Goal: Task Accomplishment & Management: Manage account settings

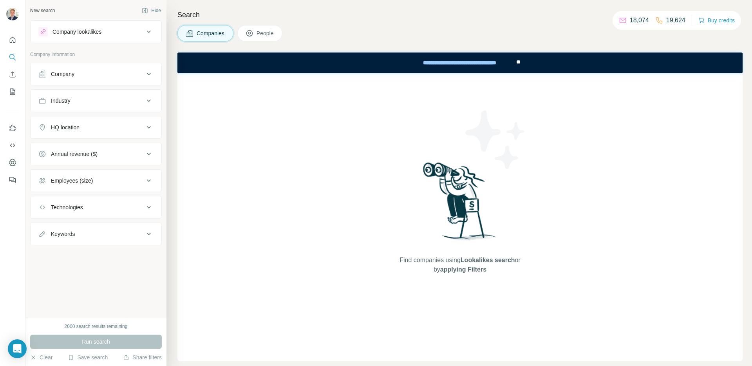
click at [121, 70] on div "Company" at bounding box center [91, 74] width 106 height 8
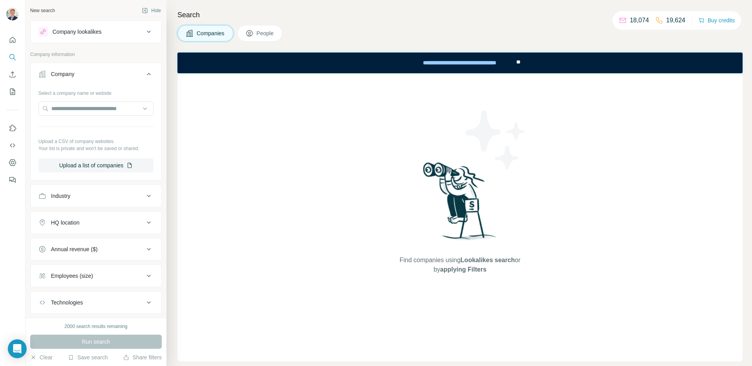
click at [125, 77] on div "Company" at bounding box center [91, 74] width 106 height 8
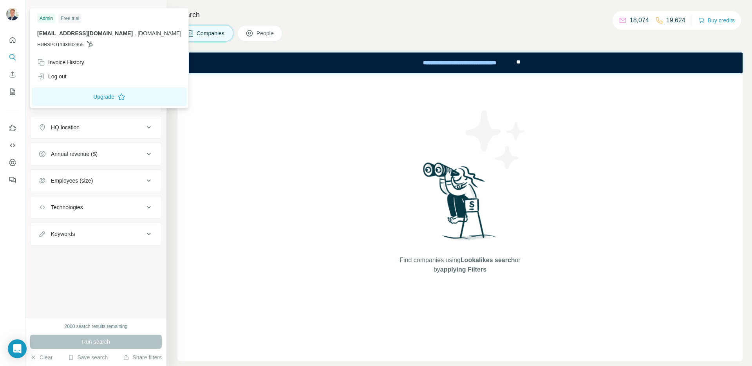
click at [9, 14] on img at bounding box center [12, 14] width 13 height 13
click at [74, 275] on div "New search Hide Company lookalikes Company information Company Industry HQ loca…" at bounding box center [95, 159] width 141 height 318
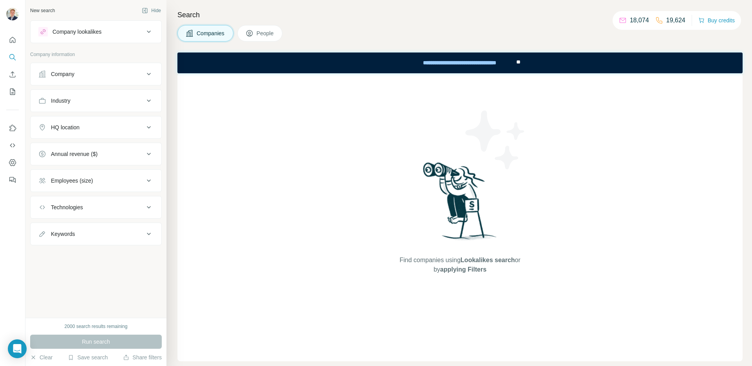
click at [82, 74] on div "Company" at bounding box center [91, 74] width 106 height 8
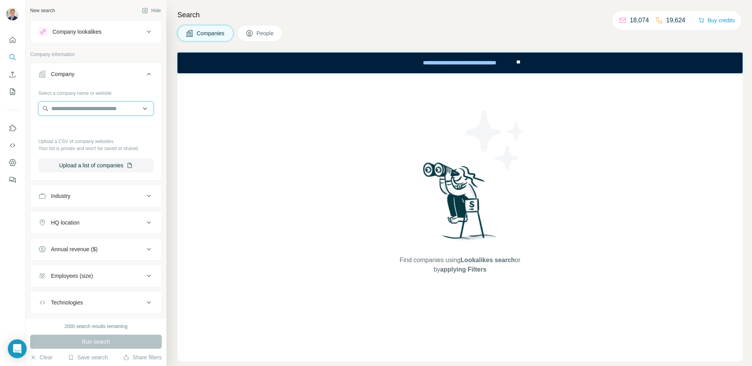
click at [87, 110] on input "text" at bounding box center [95, 108] width 115 height 14
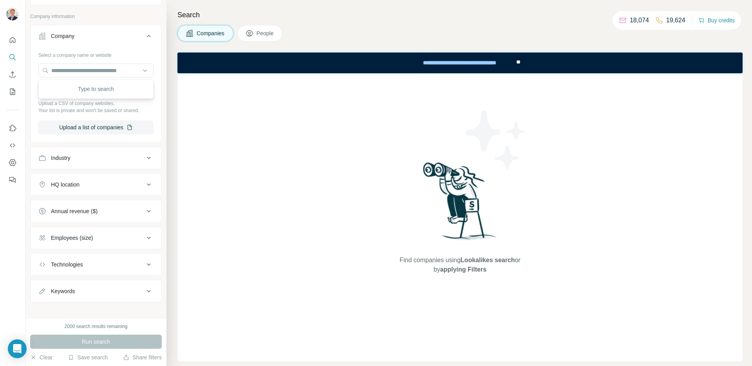
click at [90, 157] on div "Industry" at bounding box center [91, 158] width 106 height 8
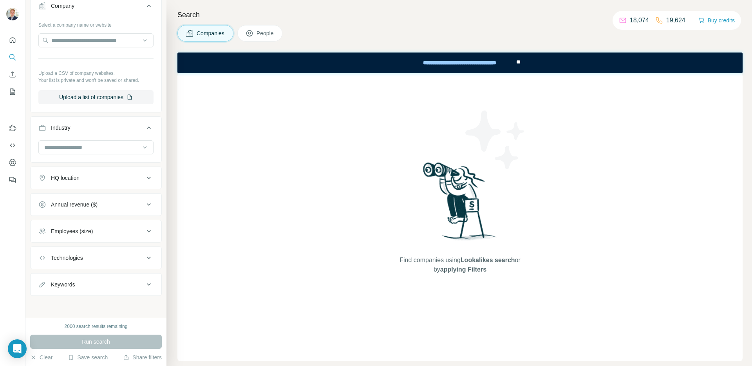
click at [86, 169] on button "HQ location" at bounding box center [96, 177] width 131 height 19
click at [82, 203] on input "text" at bounding box center [95, 197] width 115 height 14
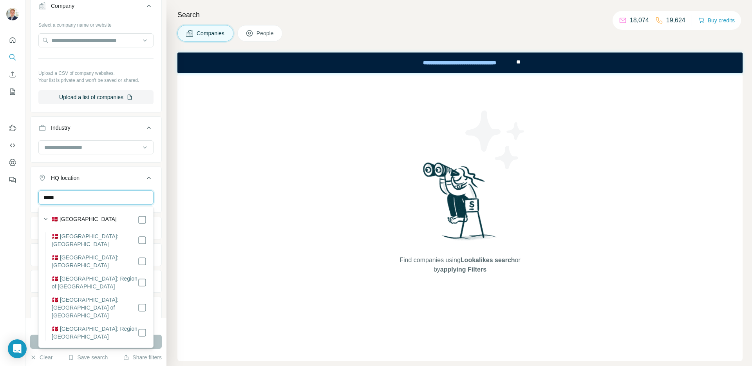
type input "*****"
click at [78, 218] on label "🇩🇰 [GEOGRAPHIC_DATA]" at bounding box center [83, 219] width 65 height 9
click at [104, 199] on input "*****" at bounding box center [95, 197] width 115 height 14
click at [124, 188] on button "HQ location 1" at bounding box center [96, 179] width 131 height 22
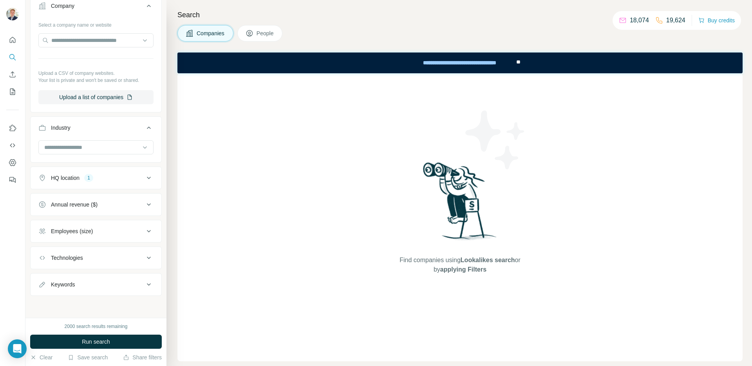
click at [118, 204] on div "Annual revenue ($)" at bounding box center [91, 205] width 106 height 8
click at [104, 235] on div "Employees (size)" at bounding box center [91, 231] width 106 height 8
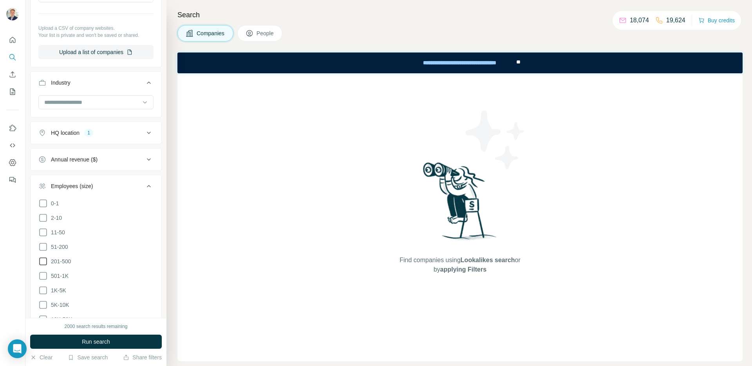
click at [43, 259] on icon at bounding box center [42, 261] width 9 height 9
click at [44, 245] on icon at bounding box center [42, 246] width 9 height 9
click at [45, 230] on icon at bounding box center [42, 232] width 9 height 9
click at [44, 229] on icon at bounding box center [43, 232] width 8 height 8
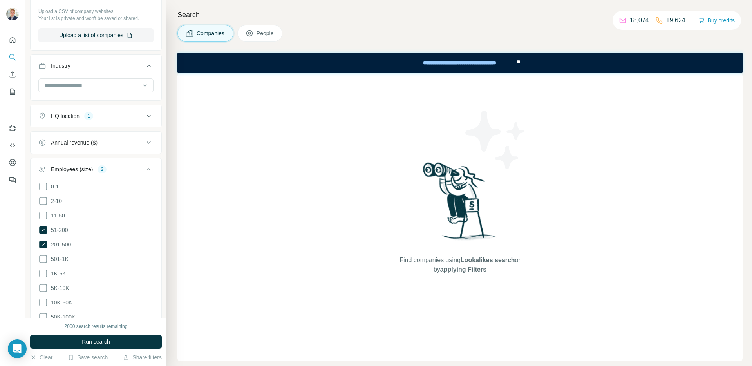
scroll to position [138, 0]
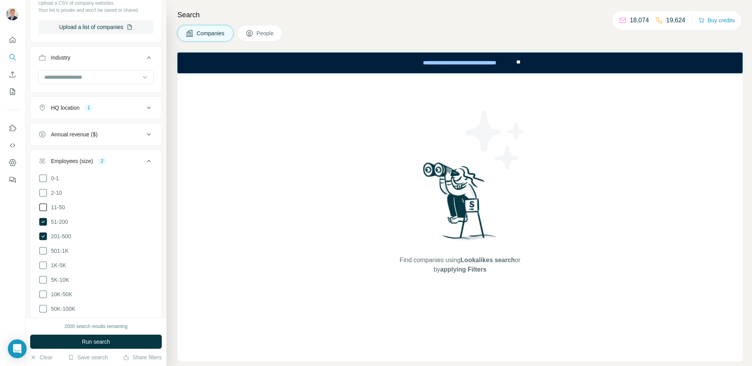
click at [42, 205] on icon at bounding box center [42, 207] width 9 height 9
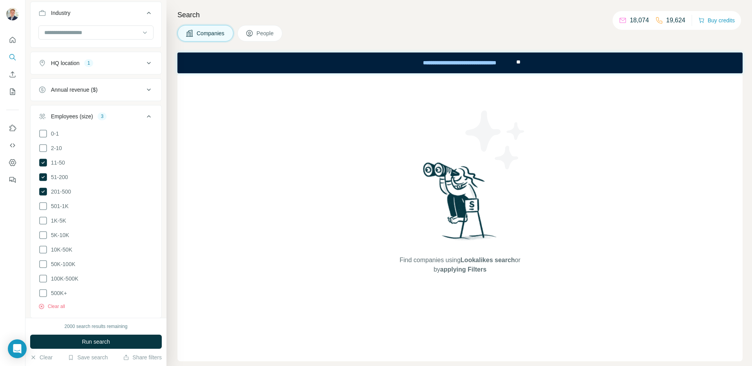
scroll to position [184, 0]
click at [152, 113] on icon at bounding box center [148, 114] width 9 height 9
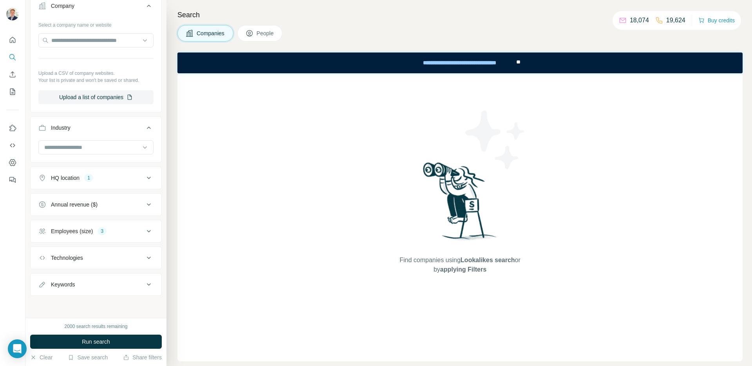
click at [143, 258] on div "Technologies" at bounding box center [91, 258] width 106 height 8
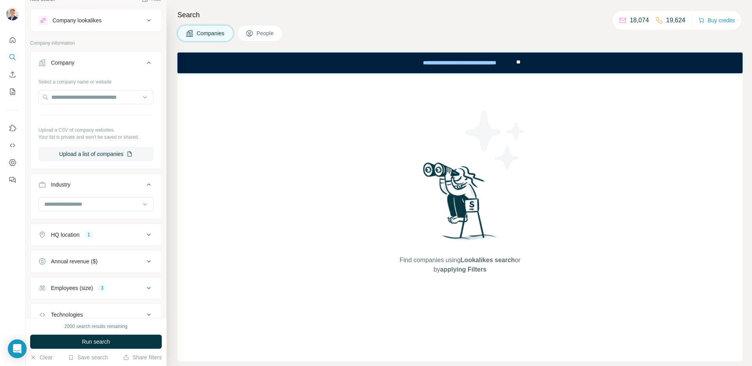
scroll to position [0, 0]
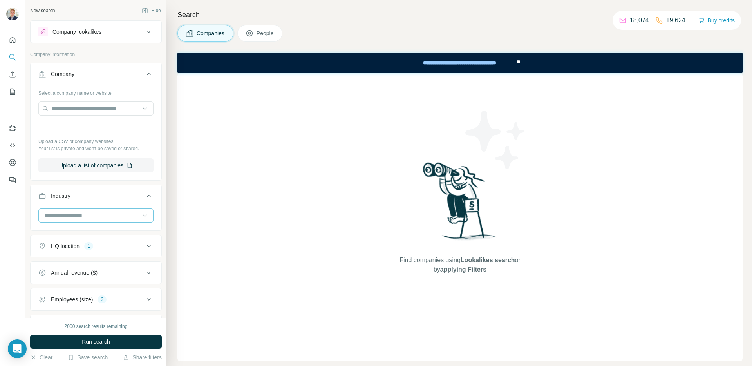
click at [145, 213] on icon at bounding box center [145, 216] width 8 height 8
type input "*"
type input "****"
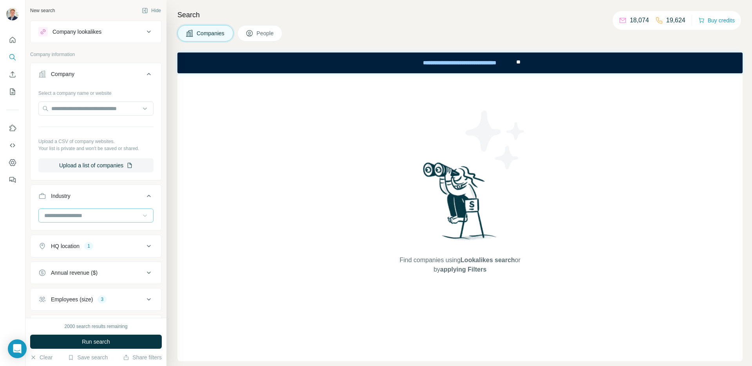
click at [334, 134] on div "Find companies using Lookalikes search or by applying Filters" at bounding box center [459, 217] width 565 height 288
click at [107, 211] on input at bounding box center [91, 215] width 97 height 9
click at [80, 210] on div at bounding box center [91, 215] width 97 height 13
click at [78, 220] on div at bounding box center [91, 215] width 97 height 13
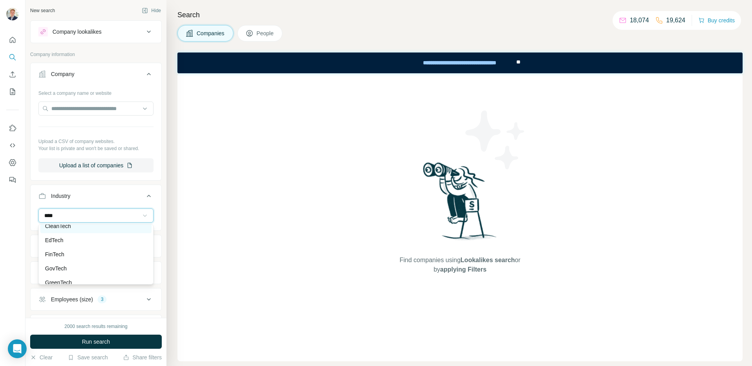
scroll to position [70, 0]
type input "****"
click at [127, 220] on div "****" at bounding box center [91, 215] width 97 height 13
click at [204, 200] on div "Find companies using Lookalikes search or by applying Filters" at bounding box center [459, 217] width 565 height 288
click at [249, 173] on div "Find companies using Lookalikes search or by applying Filters" at bounding box center [459, 217] width 565 height 288
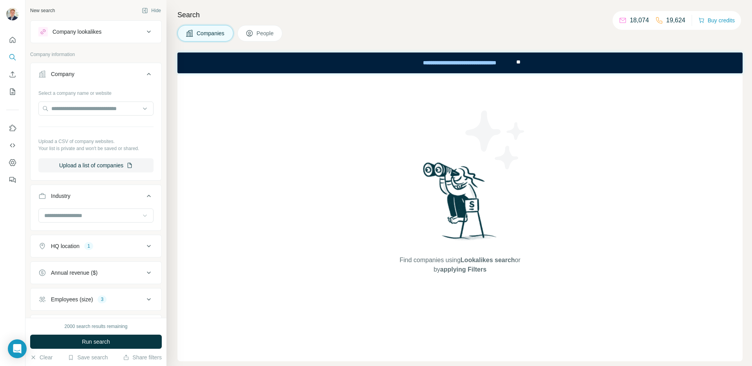
click at [342, 25] on div "Companies People" at bounding box center [459, 33] width 565 height 16
click at [345, 34] on div "Companies People" at bounding box center [459, 33] width 565 height 16
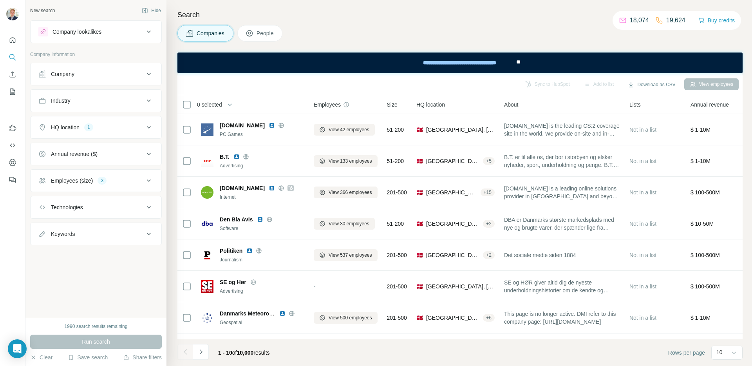
click at [357, 34] on div "Companies People" at bounding box center [459, 33] width 565 height 16
click at [354, 23] on div "Search Companies People Sync to HubSpot Add to list Download as CSV View employ…" at bounding box center [459, 183] width 586 height 366
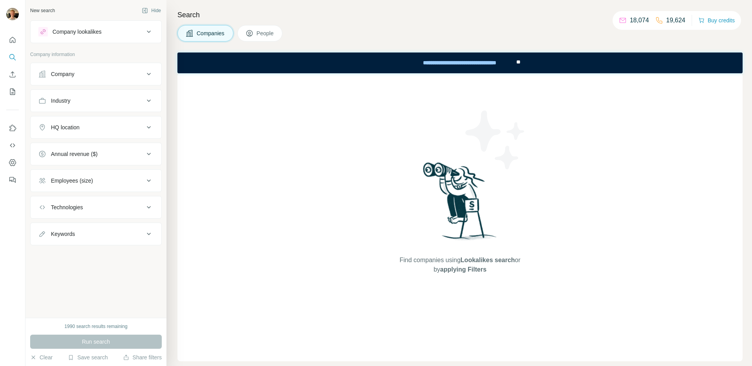
click at [117, 66] on button "Company" at bounding box center [96, 74] width 131 height 19
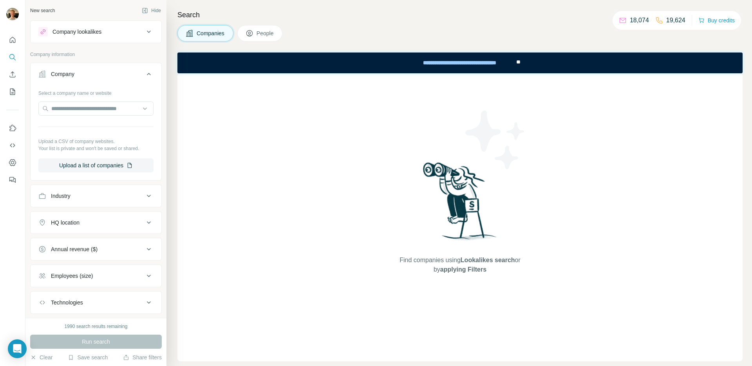
click at [114, 75] on div "Company" at bounding box center [91, 74] width 106 height 8
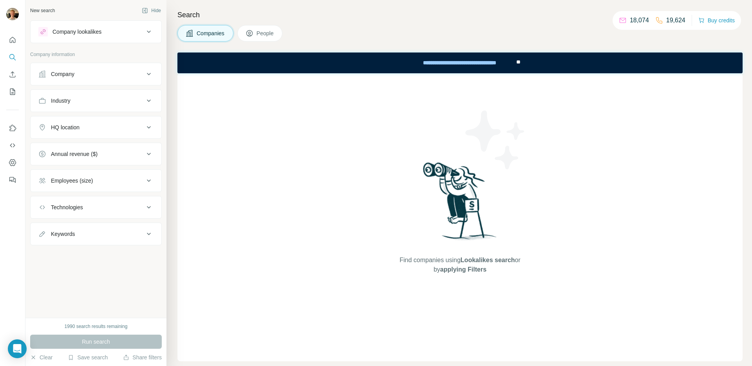
click at [74, 78] on button "Company" at bounding box center [96, 74] width 131 height 19
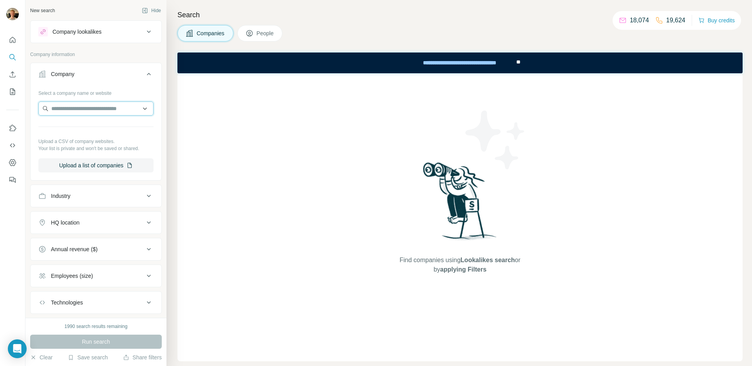
click at [71, 110] on input "text" at bounding box center [95, 108] width 115 height 14
paste input "**********"
type input "**********"
paste input "******"
type input "******"
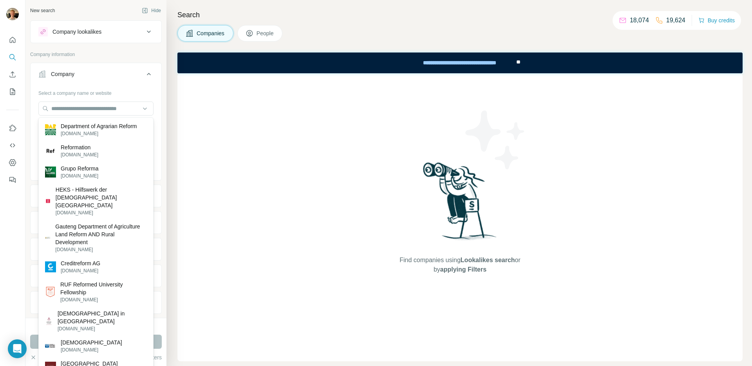
click at [277, 131] on div "Find companies using Lookalikes search or by applying Filters" at bounding box center [459, 217] width 565 height 288
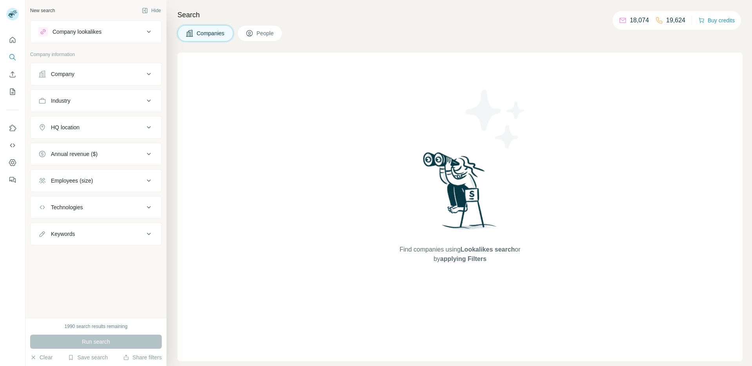
click at [15, 91] on icon "My lists" at bounding box center [13, 92] width 8 height 8
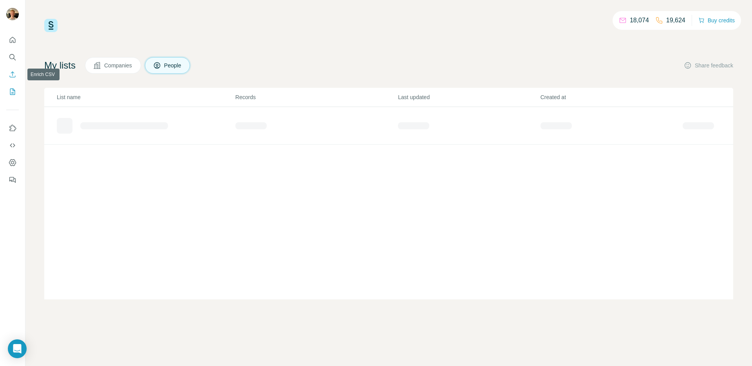
click at [13, 72] on icon "Enrich CSV" at bounding box center [13, 75] width 8 height 8
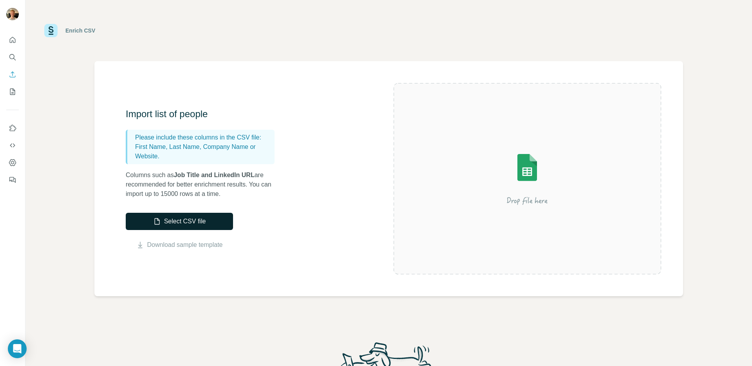
click at [201, 225] on button "Select CSV file" at bounding box center [179, 221] width 107 height 17
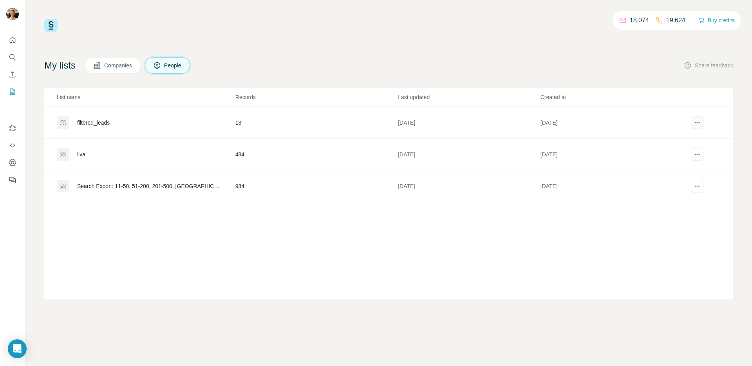
click at [696, 127] on button "actions" at bounding box center [697, 122] width 13 height 13
click at [660, 148] on div "Delete list" at bounding box center [676, 153] width 97 height 14
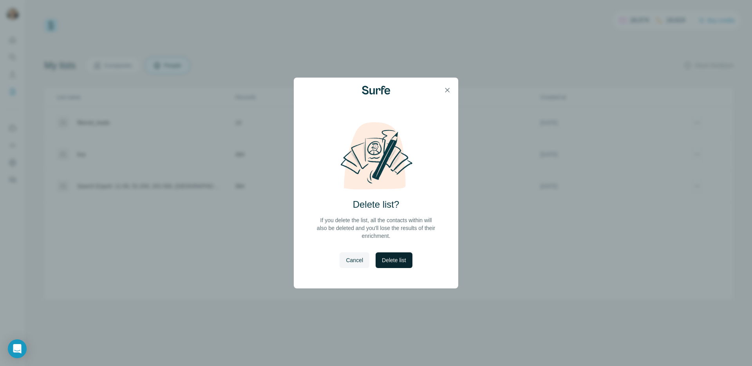
click at [394, 260] on span "Delete list" at bounding box center [394, 260] width 24 height 8
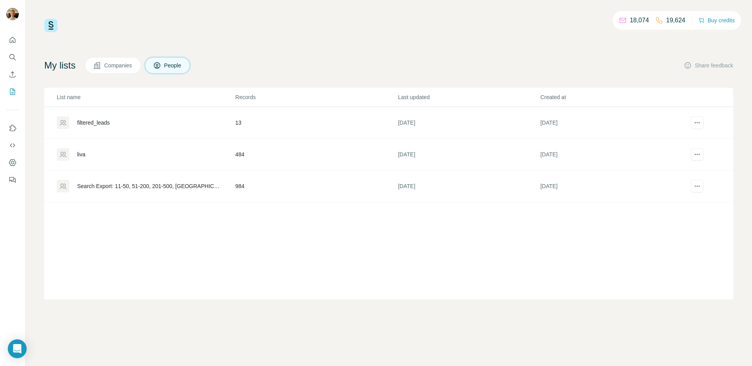
click at [258, 255] on div "List name Records Last updated Created at filtered_leads 13 4 days ago 4 days a…" at bounding box center [388, 194] width 689 height 212
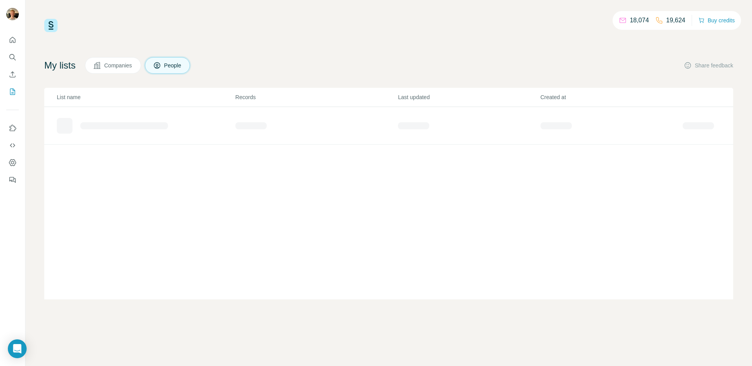
click at [317, 60] on div "My lists Companies People Share feedback" at bounding box center [388, 65] width 689 height 16
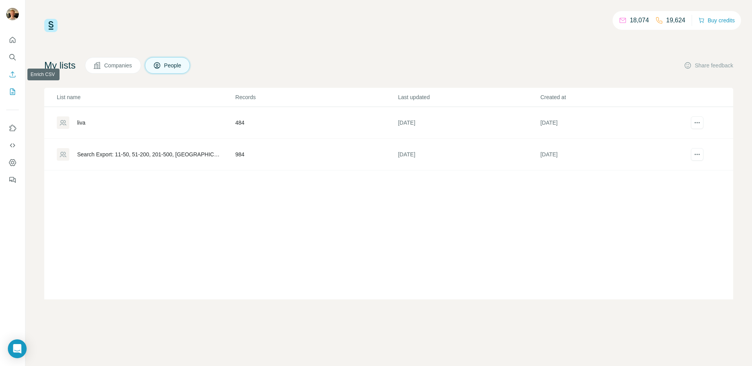
click at [12, 75] on icon "Enrich CSV" at bounding box center [13, 75] width 8 height 8
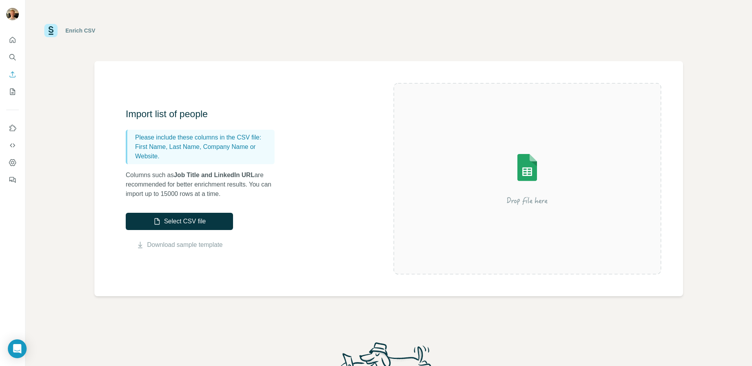
click at [75, 216] on div "Enrich CSV Import list of people Please include these columns in the CSV file: …" at bounding box center [388, 183] width 727 height 366
click at [352, 230] on div "Import list of people Please include these columns in the CSV file: First Name,…" at bounding box center [260, 179] width 268 height 142
click at [188, 225] on button "Select CSV file" at bounding box center [179, 221] width 107 height 17
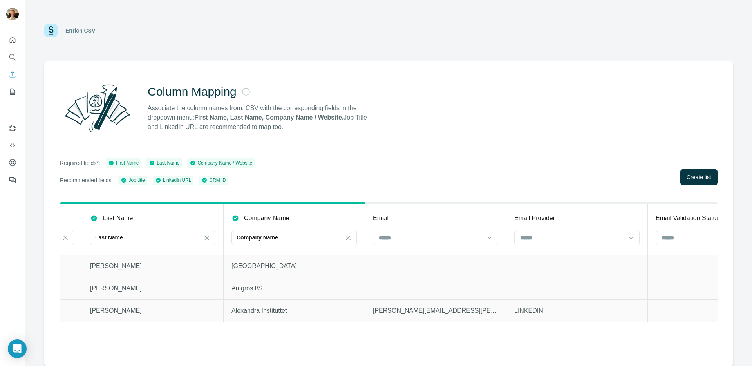
scroll to position [0, 609]
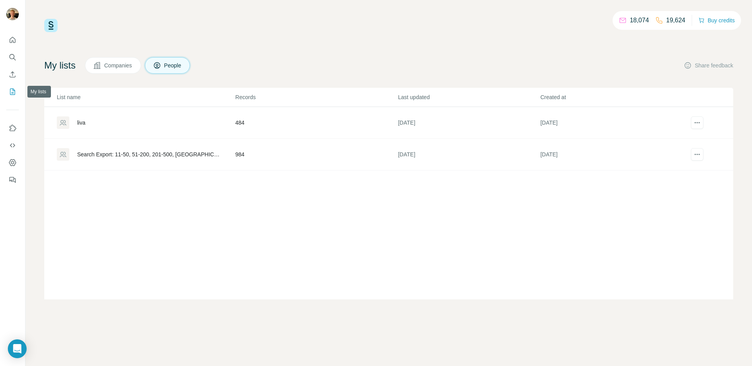
click at [321, 45] on div "18,074 19,624 Buy credits My lists Companies People Share feedback List name Re…" at bounding box center [388, 159] width 689 height 280
click at [272, 225] on div "List name Records Last updated Created at liva 484 5 days ago 5 days ago Search…" at bounding box center [388, 194] width 689 height 212
click at [674, 37] on div "18,074 19,624 Buy credits My lists Companies People Share feedback List name Re…" at bounding box center [388, 159] width 689 height 280
drag, startPoint x: 412, startPoint y: 91, endPoint x: 372, endPoint y: 84, distance: 40.6
click at [411, 90] on th "Last updated" at bounding box center [469, 97] width 142 height 19
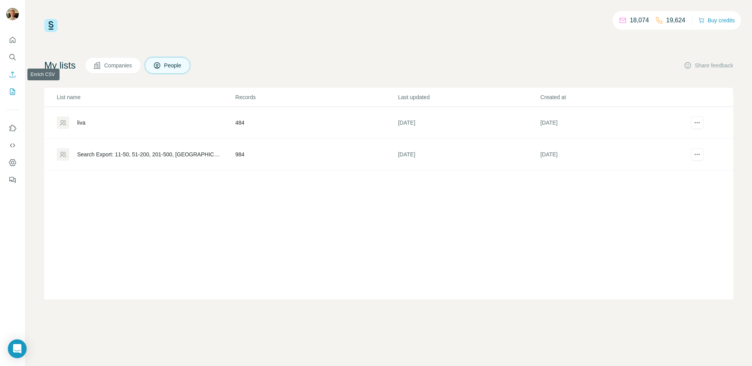
click at [12, 76] on icon "Enrich CSV" at bounding box center [13, 75] width 8 height 8
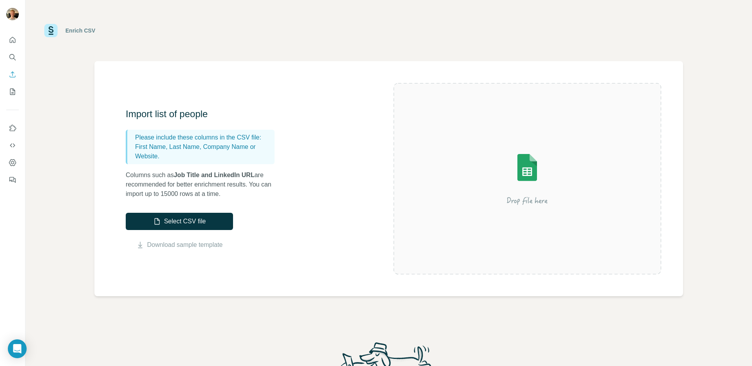
click at [300, 226] on div "Import list of people Please include these columns in the CSV file: First Name,…" at bounding box center [260, 179] width 268 height 142
click at [490, 202] on img at bounding box center [527, 179] width 141 height 94
click at [177, 218] on button "Select CSV file" at bounding box center [179, 221] width 107 height 17
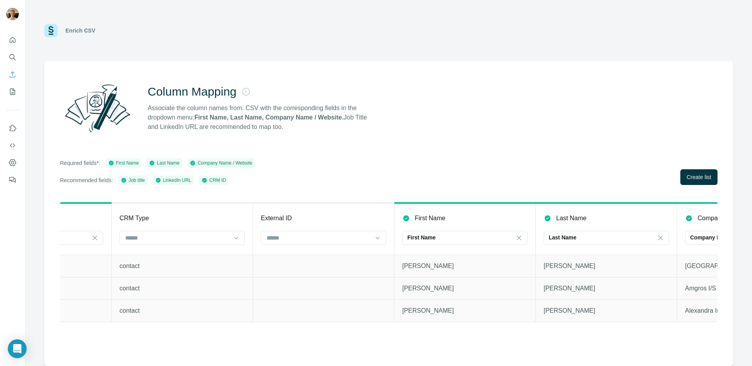
scroll to position [0, 91]
click at [699, 178] on span "Create list" at bounding box center [699, 177] width 25 height 8
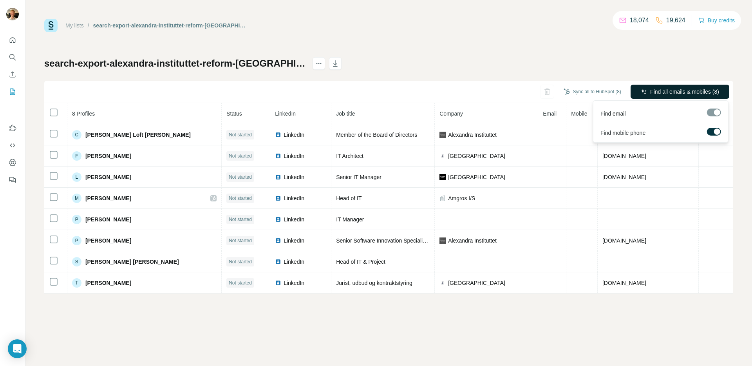
click at [669, 94] on span "Find all emails & mobiles (8)" at bounding box center [684, 92] width 69 height 8
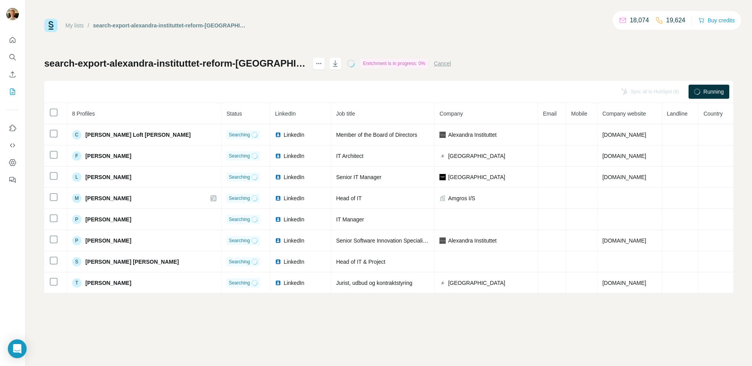
click at [546, 53] on div "My lists / search-export-alexandra-instituttet-reform-linak-aalborg-kommune-sve…" at bounding box center [388, 156] width 689 height 275
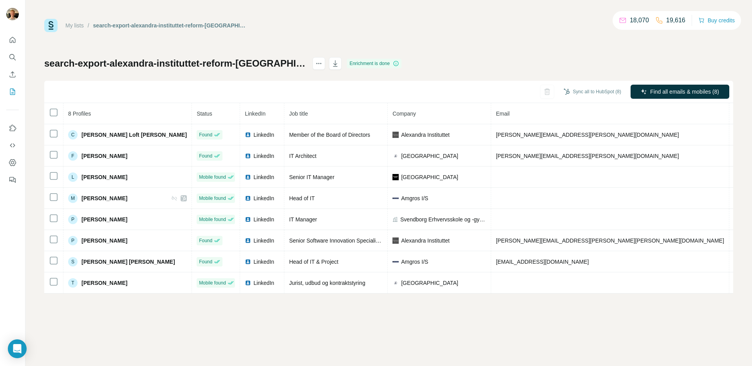
click at [568, 53] on div "My lists / search-export-alexandra-instituttet-reform-linak-aalborg-kommune-sve…" at bounding box center [388, 156] width 689 height 275
click at [338, 63] on icon "button" at bounding box center [335, 63] width 4 height 6
click at [269, 333] on div "My lists / search-export-alexandra-instituttet-reform-linak-aalborg-kommune-sve…" at bounding box center [388, 183] width 727 height 366
click at [11, 92] on icon "My lists" at bounding box center [13, 92] width 8 height 8
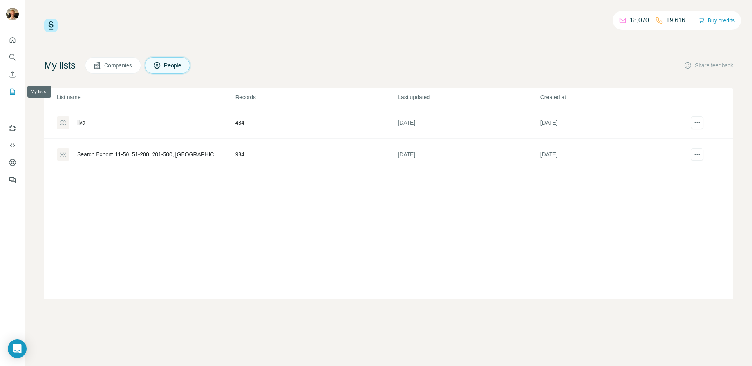
click at [11, 92] on icon "My lists" at bounding box center [13, 92] width 8 height 8
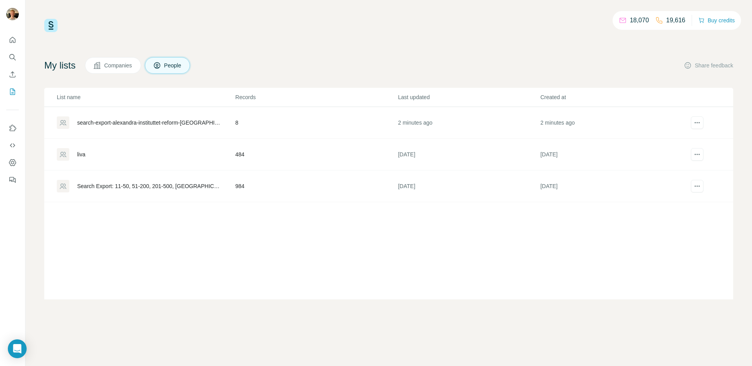
click at [660, 185] on td "1 month ago" at bounding box center [611, 186] width 142 height 32
